Goal: Navigation & Orientation: Understand site structure

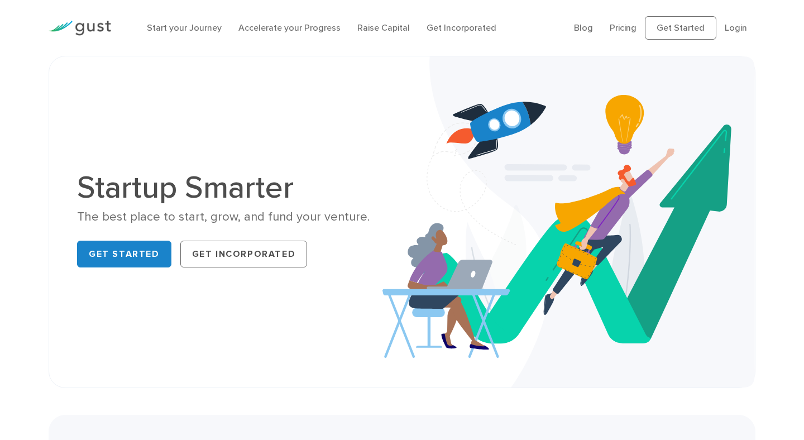
click at [237, 220] on div "The best place to start, grow, and fund your venture." at bounding box center [235, 217] width 317 height 16
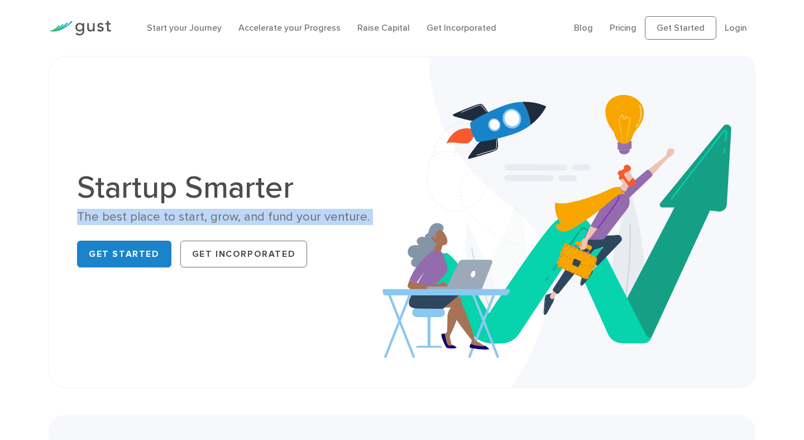
click at [237, 220] on div "The best place to start, grow, and fund your venture." at bounding box center [235, 217] width 317 height 16
click at [95, 26] on img at bounding box center [80, 28] width 63 height 15
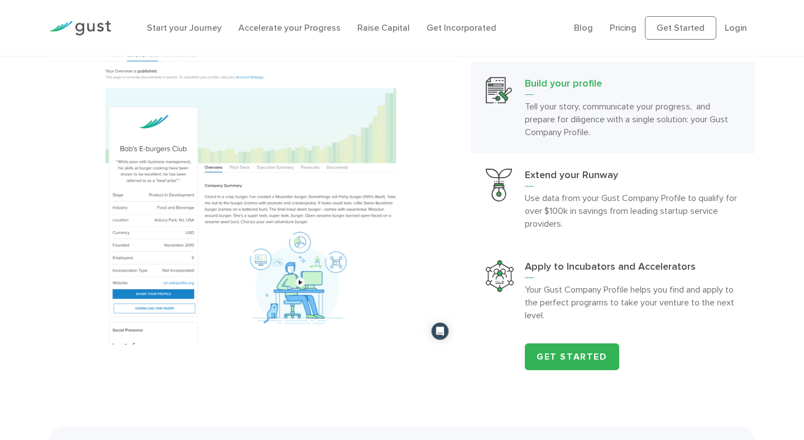
scroll to position [995, 0]
